Goal: Transaction & Acquisition: Purchase product/service

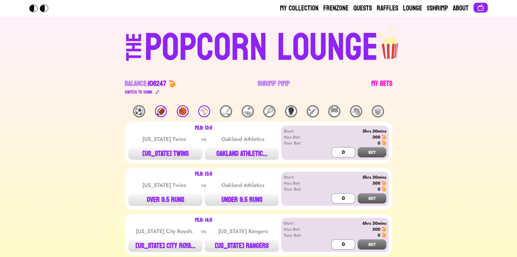
click at [390, 83] on link "My Bets" at bounding box center [382, 87] width 21 height 17
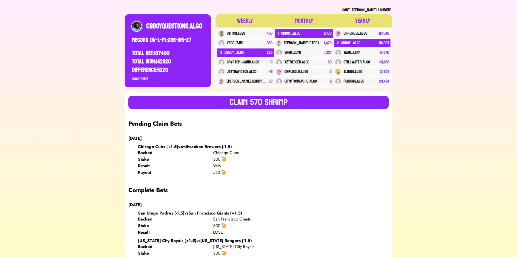
scroll to position [81, 0]
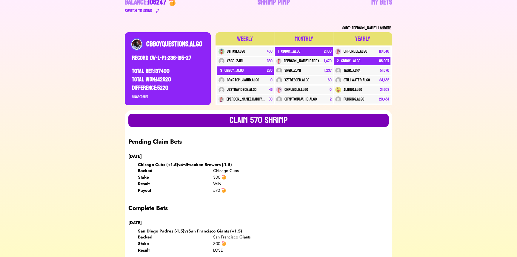
click at [174, 123] on button "Claim 570 SHRIMP" at bounding box center [258, 120] width 260 height 13
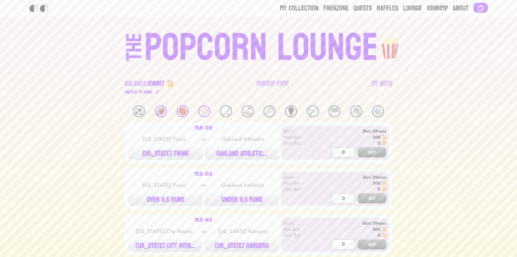
scroll to position [81, 0]
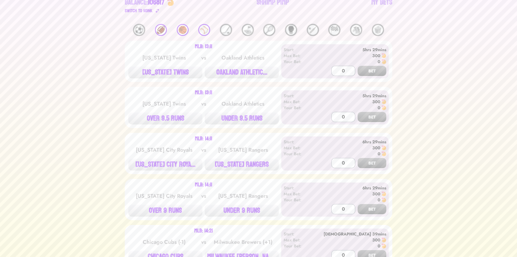
click at [203, 28] on div "⚾️" at bounding box center [204, 30] width 12 height 12
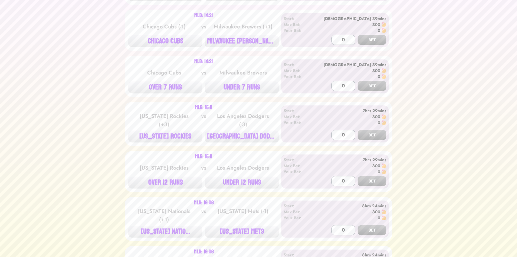
scroll to position [288, 0]
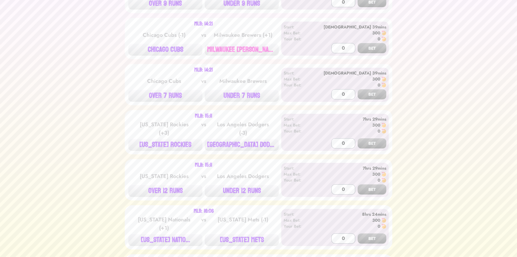
click at [243, 48] on button "MILWAUKEE [PERSON_NAME]..." at bounding box center [242, 50] width 74 height 12
type input "300"
click at [358, 43] on button "BET" at bounding box center [372, 48] width 29 height 10
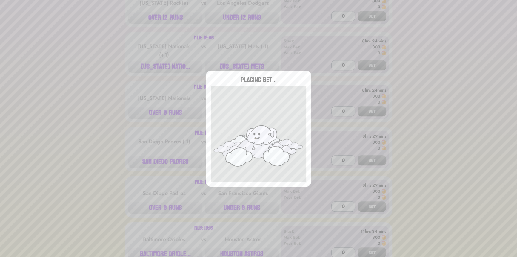
scroll to position [478, 0]
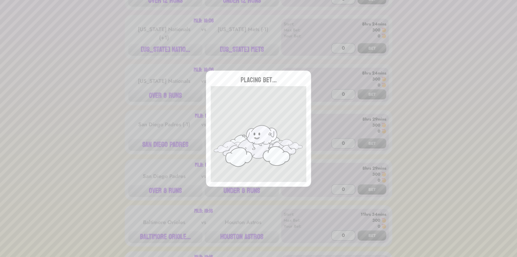
type input "0"
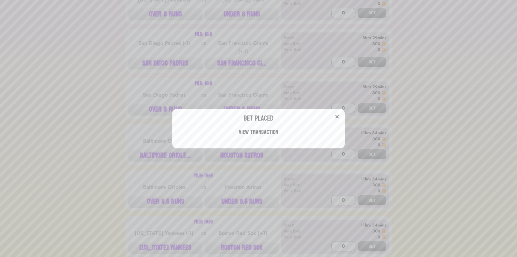
scroll to position [559, 0]
click at [136, 119] on div "Bet Placed View Transaction" at bounding box center [258, 128] width 517 height 257
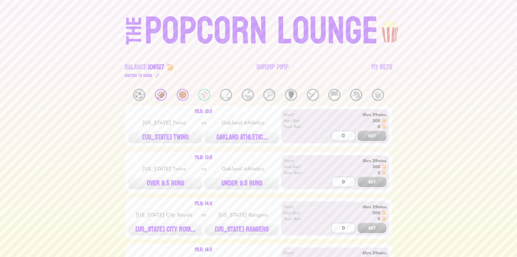
scroll to position [0, 0]
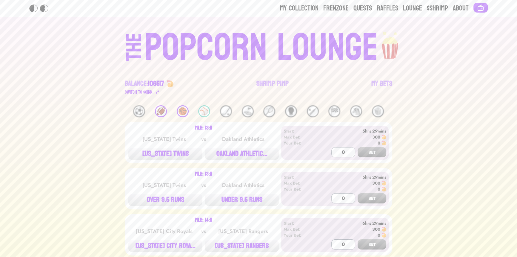
click at [184, 50] on div "POPCORN LOUNGE" at bounding box center [262, 48] width 234 height 38
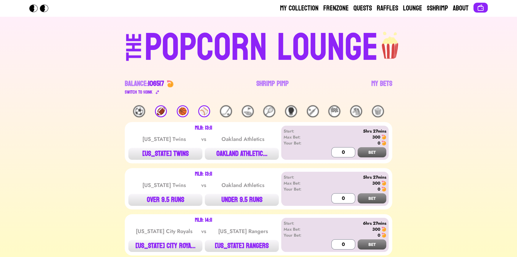
click at [69, 74] on div "THE POPCORN LOUNGE Balance: 106517 Switch to $ OINK Shrimp Pimp My Bets" at bounding box center [259, 61] width 382 height 88
drag, startPoint x: 69, startPoint y: 74, endPoint x: 54, endPoint y: 73, distance: 15.0
click at [202, 111] on div "⚾️" at bounding box center [204, 111] width 12 height 12
click at [184, 108] on div "🏀" at bounding box center [183, 111] width 12 height 12
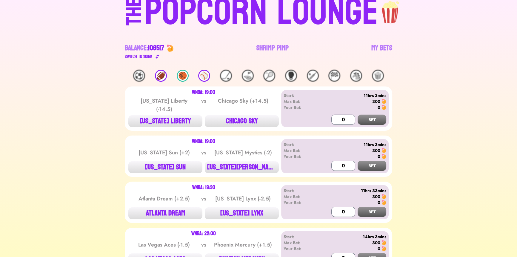
scroll to position [70, 0]
